Goal: Task Accomplishment & Management: Use online tool/utility

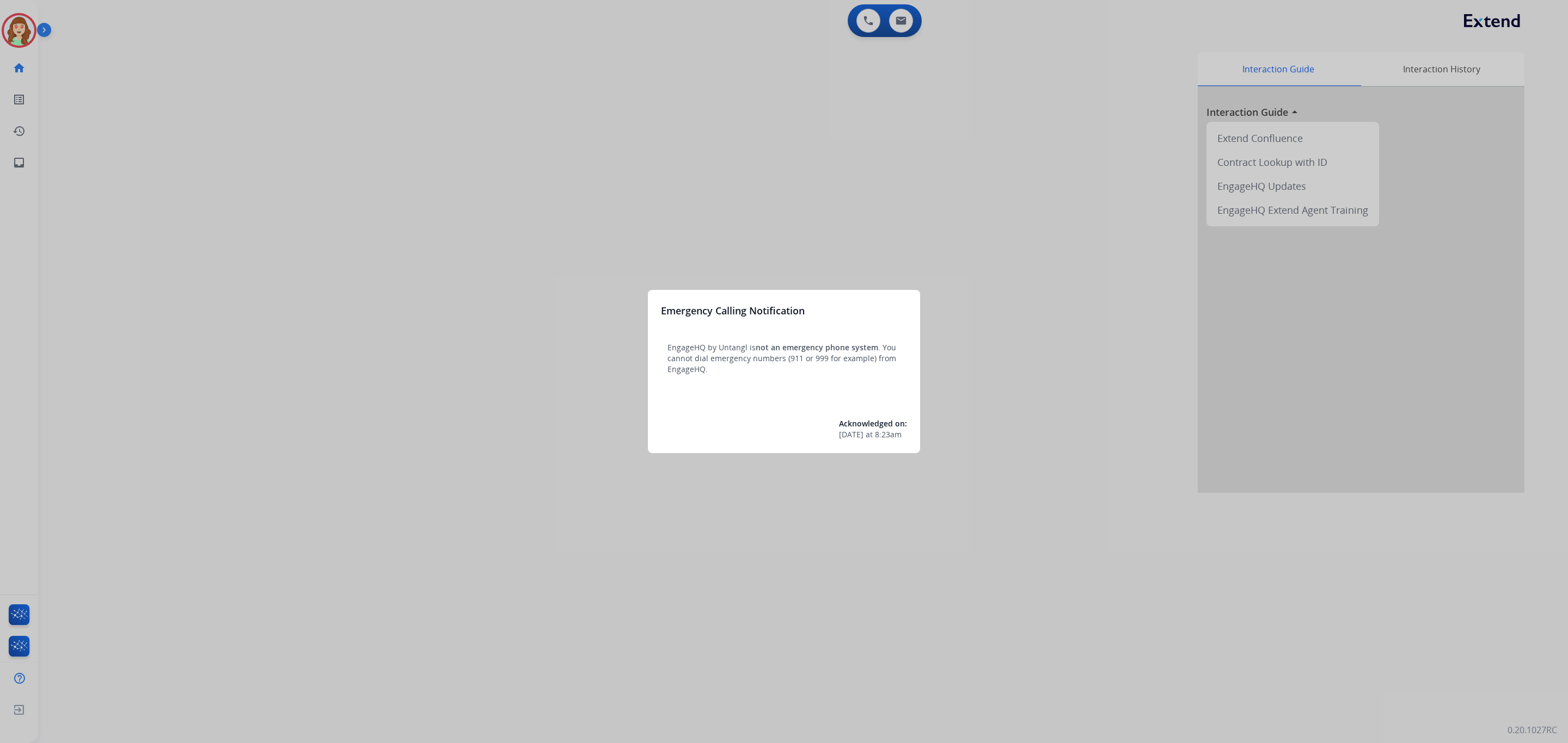
drag, startPoint x: 432, startPoint y: 258, endPoint x: 425, endPoint y: 250, distance: 10.6
click at [425, 250] on div at bounding box center [784, 371] width 1568 height 743
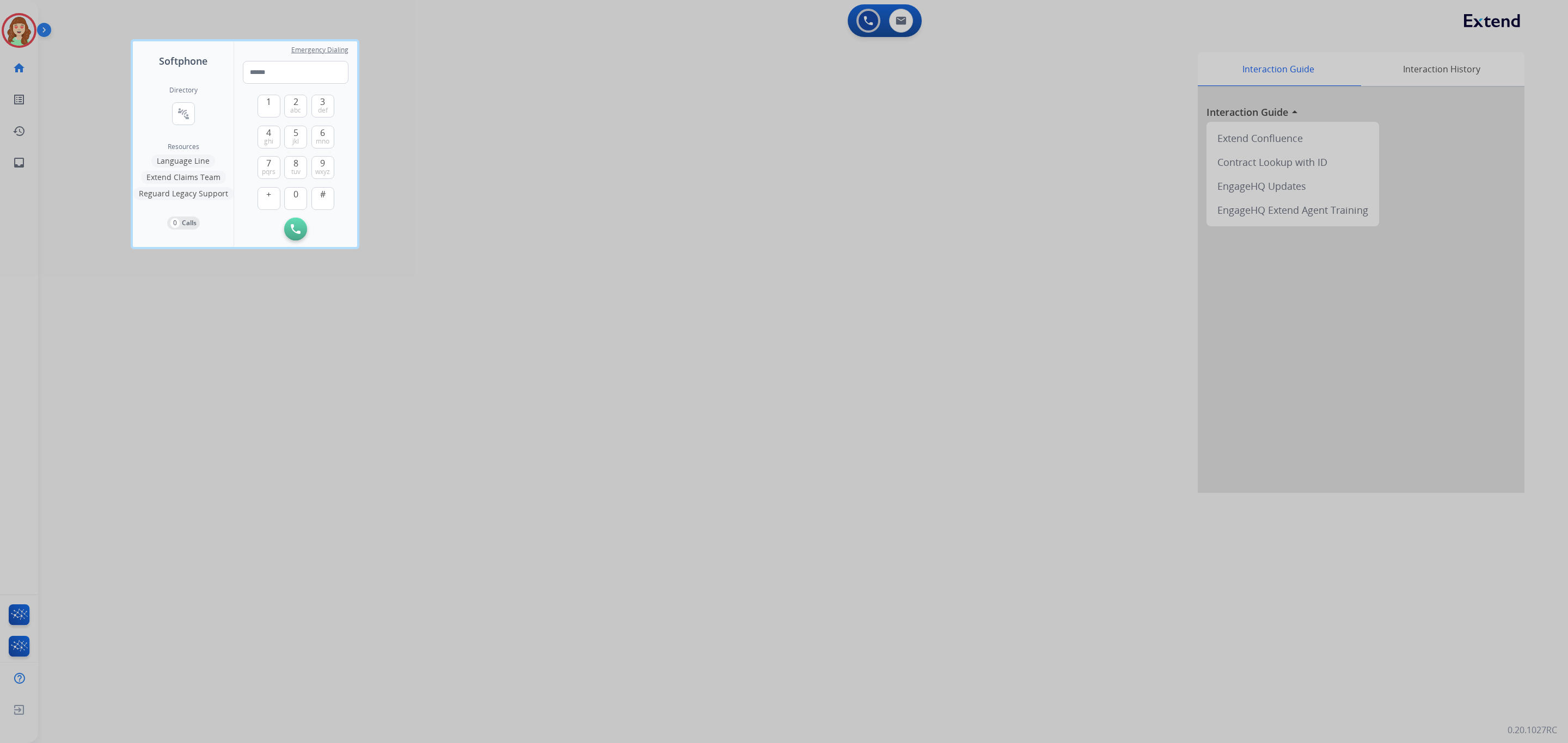
drag, startPoint x: 791, startPoint y: 371, endPoint x: 790, endPoint y: 366, distance: 5.1
click at [790, 366] on div at bounding box center [784, 371] width 1568 height 743
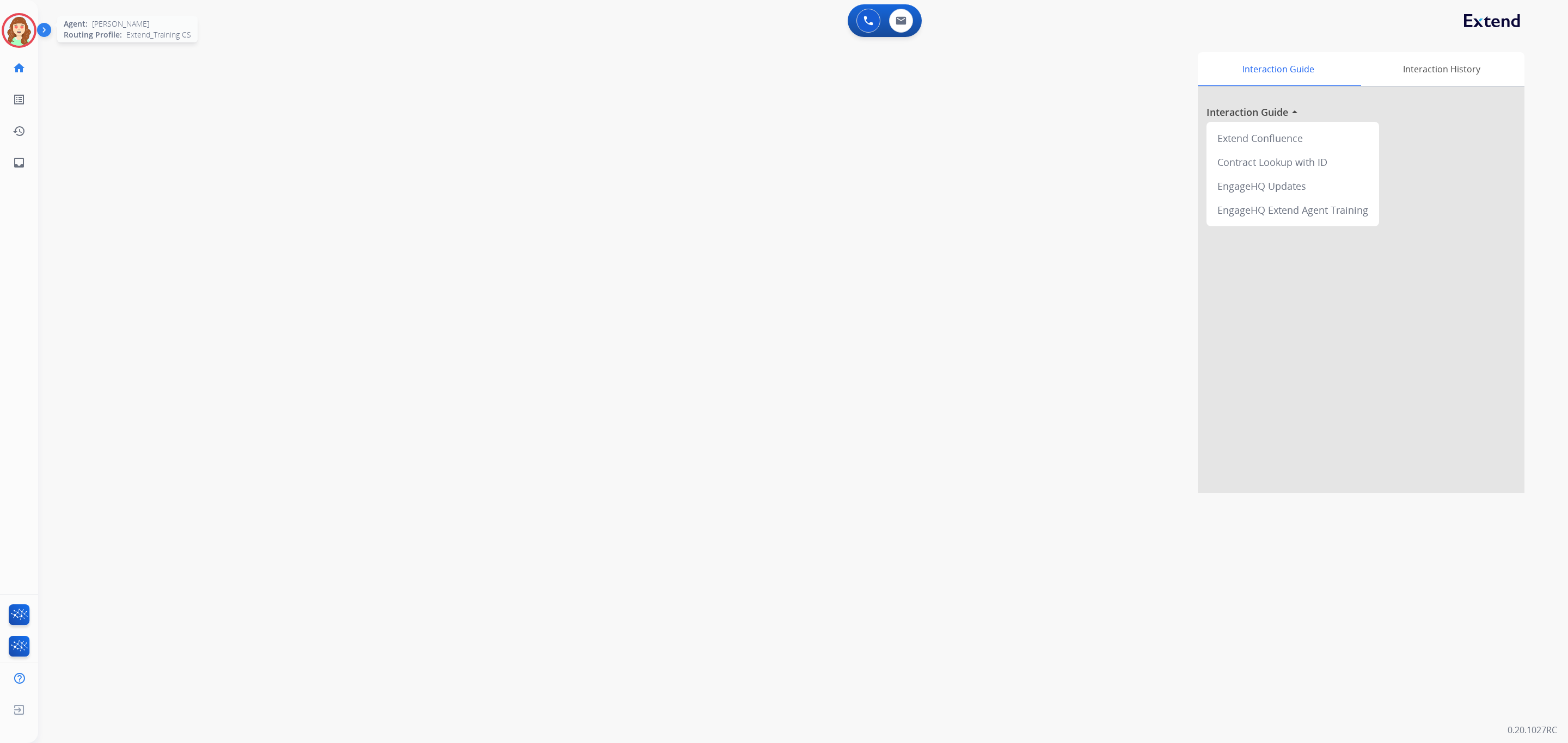
click at [14, 30] on img at bounding box center [19, 31] width 31 height 31
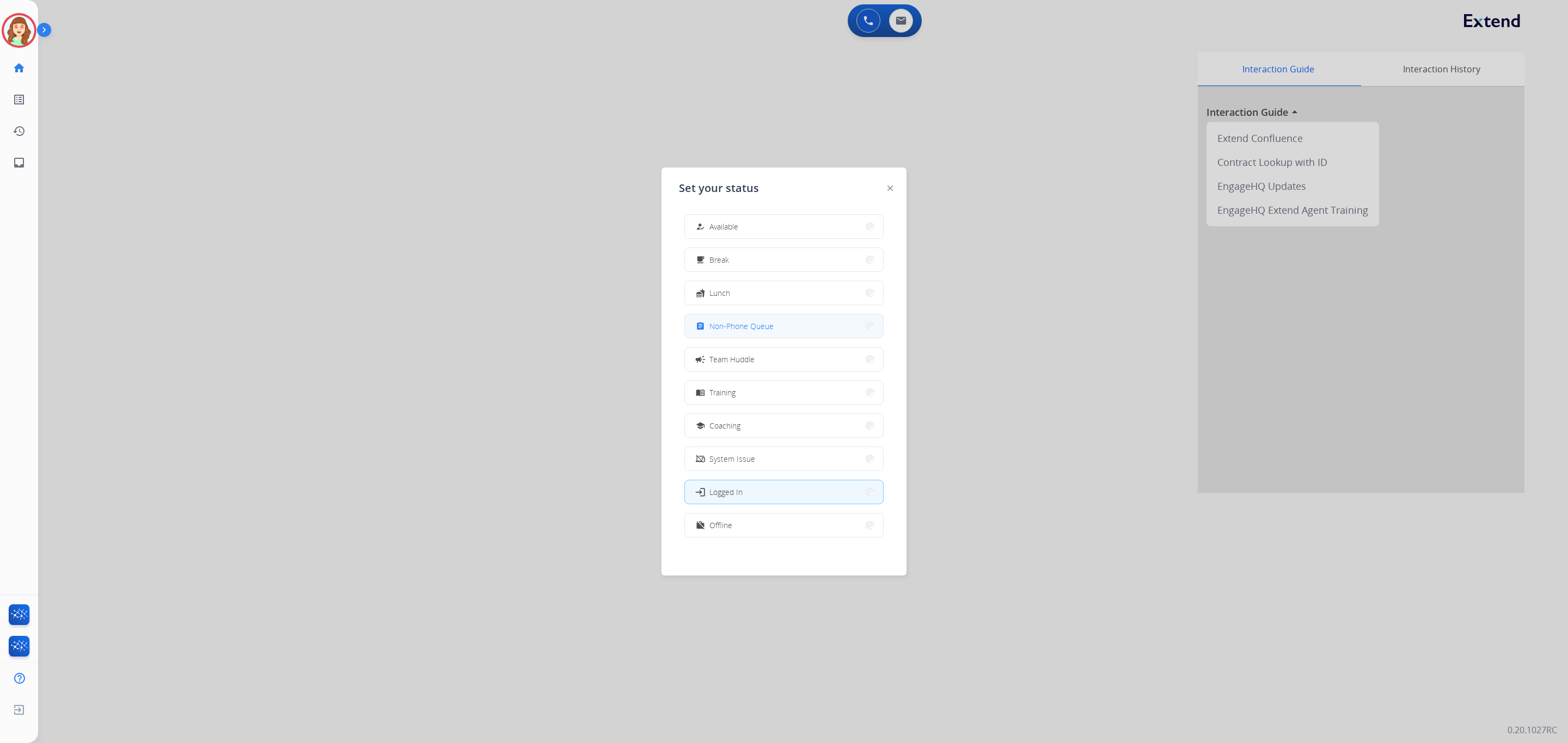
click at [806, 331] on button "assignment Non-Phone Queue" at bounding box center [784, 326] width 198 height 23
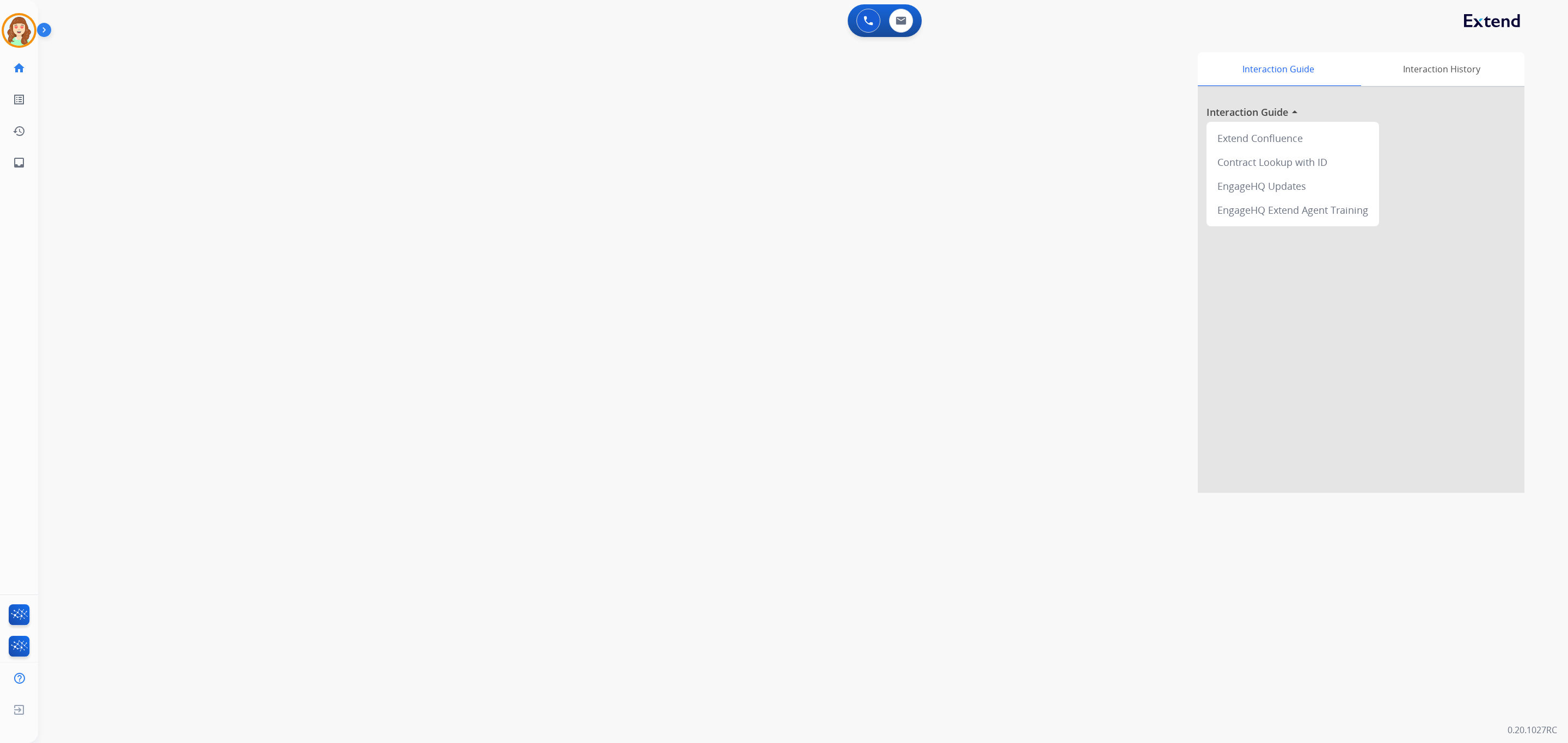
click at [1073, 329] on div "Interaction Guide Interaction History Interaction Guide arrow_drop_up Extend Co…" at bounding box center [962, 272] width 1125 height 440
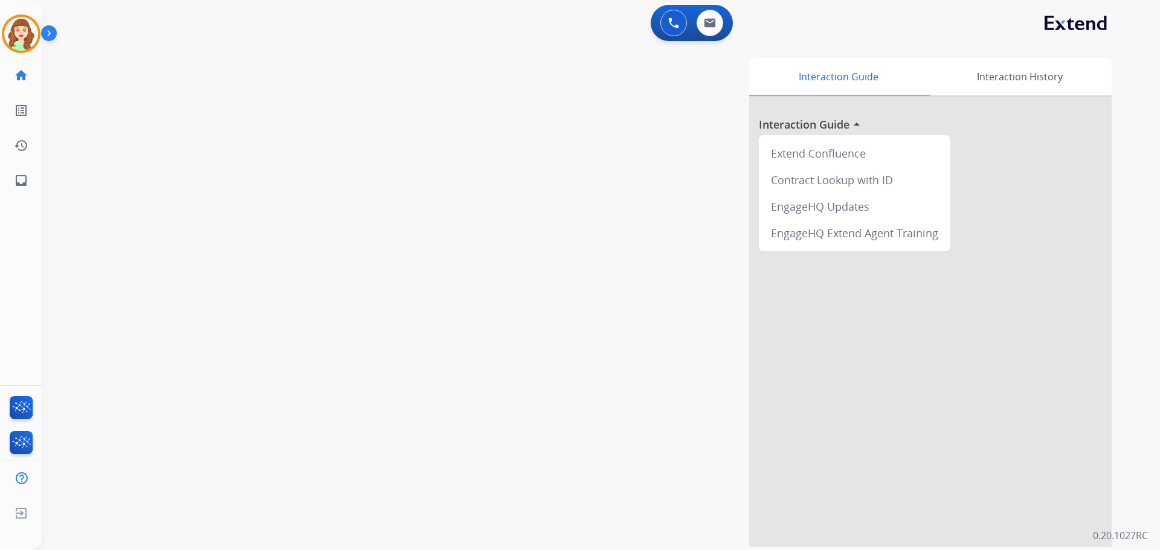
drag, startPoint x: 1739, startPoint y: 1, endPoint x: 328, endPoint y: 146, distance: 1418.3
click at [328, 146] on div "swap_horiz Break voice bridge close_fullscreen Connect 3-Way Call merge_type Se…" at bounding box center [586, 296] width 1089 height 504
click at [19, 24] on img at bounding box center [21, 34] width 34 height 34
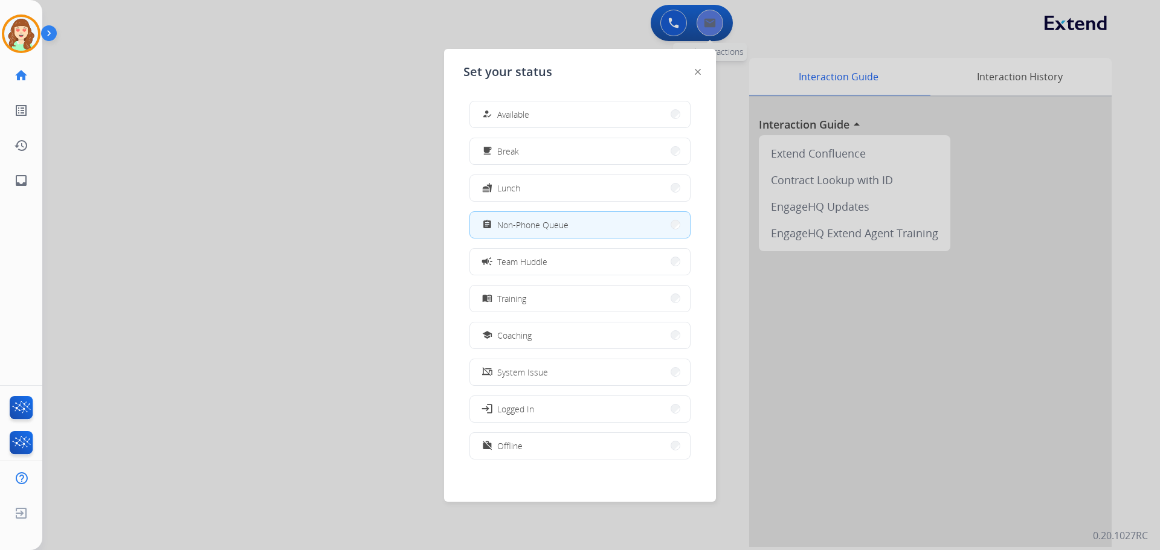
click at [717, 16] on div at bounding box center [580, 275] width 1160 height 550
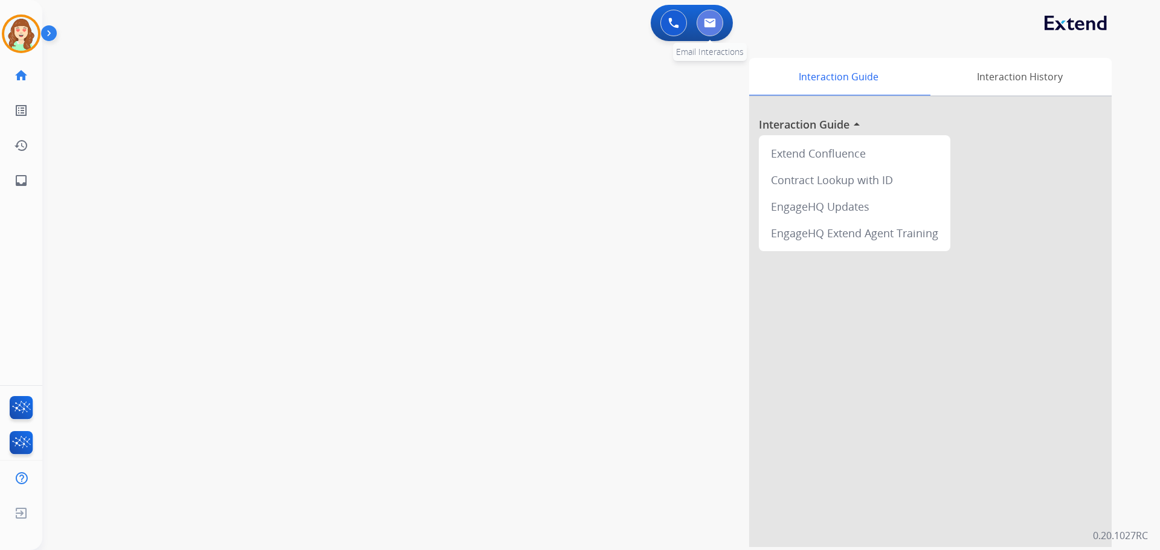
click at [713, 25] on img at bounding box center [710, 23] width 12 height 10
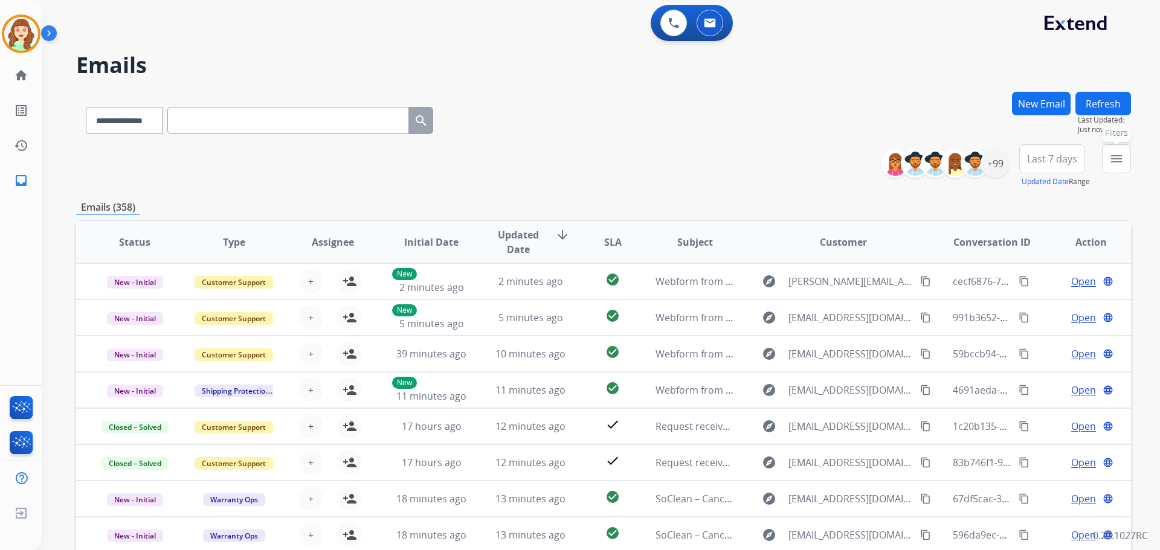
click at [1115, 167] on button "menu Filters" at bounding box center [1116, 158] width 29 height 29
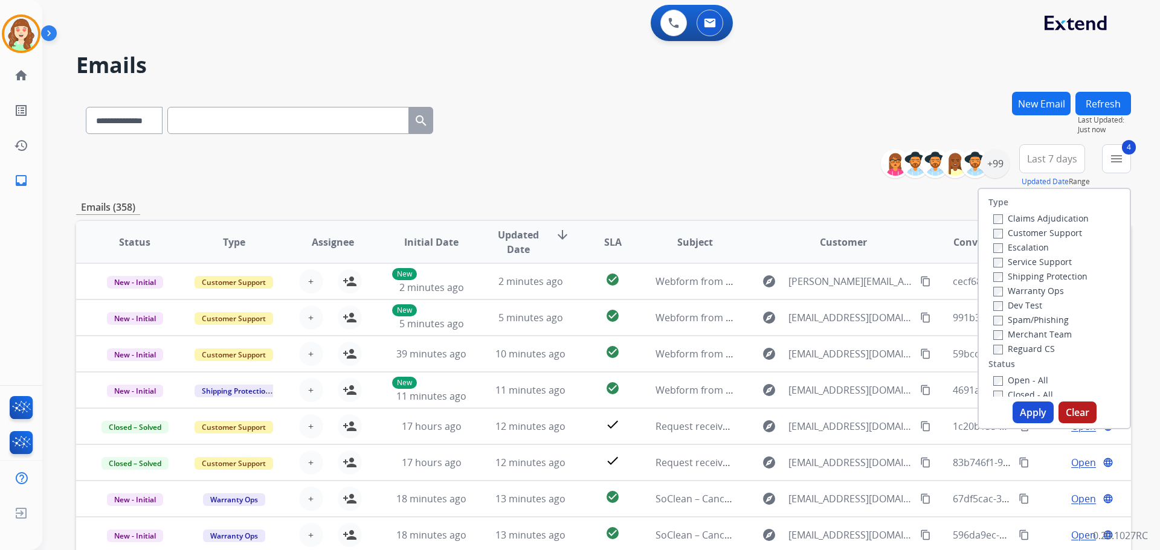
click at [1032, 411] on button "Apply" at bounding box center [1033, 413] width 41 height 22
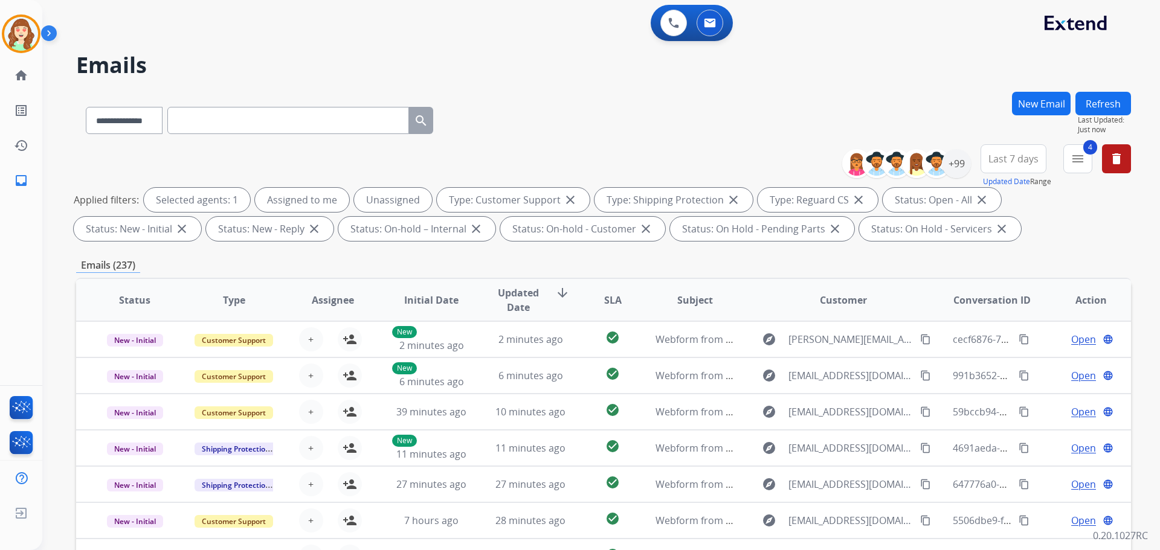
click at [994, 161] on span "Last 7 days" at bounding box center [1013, 158] width 50 height 5
click at [993, 306] on div "Last 90 days" at bounding box center [1009, 306] width 66 height 18
click at [959, 161] on div "+148" at bounding box center [956, 163] width 29 height 29
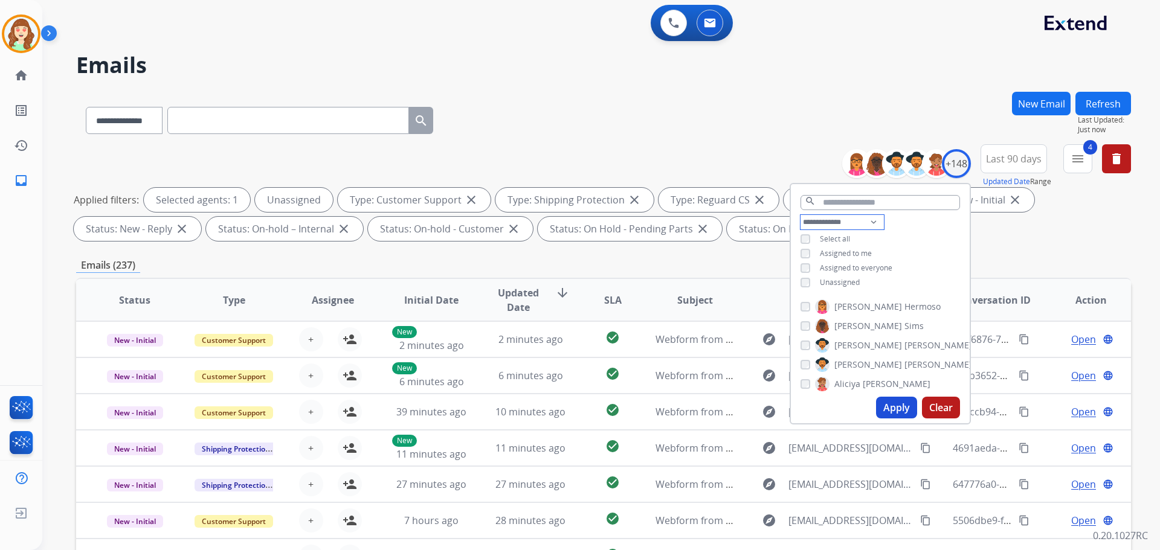
click at [824, 221] on select "**********" at bounding box center [842, 222] width 83 height 15
select select "**********"
click at [801, 215] on select "**********" at bounding box center [842, 222] width 83 height 15
